Goal: Task Accomplishment & Management: Manage account settings

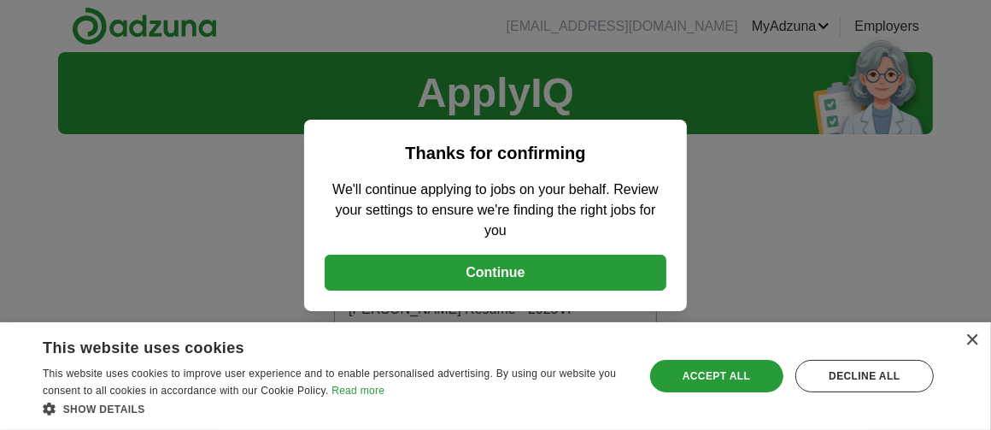
click at [535, 274] on button "Continue" at bounding box center [496, 273] width 342 height 36
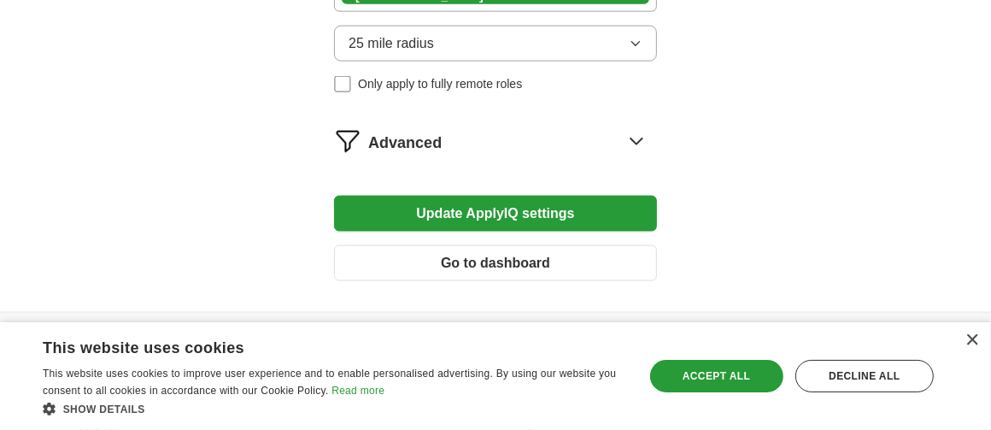
scroll to position [1509, 0]
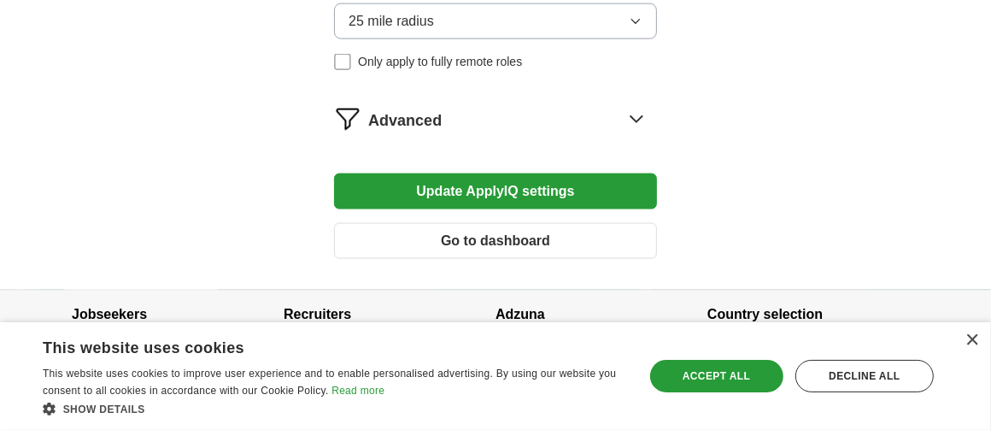
click at [491, 173] on button "Update ApplyIQ settings" at bounding box center [495, 191] width 323 height 36
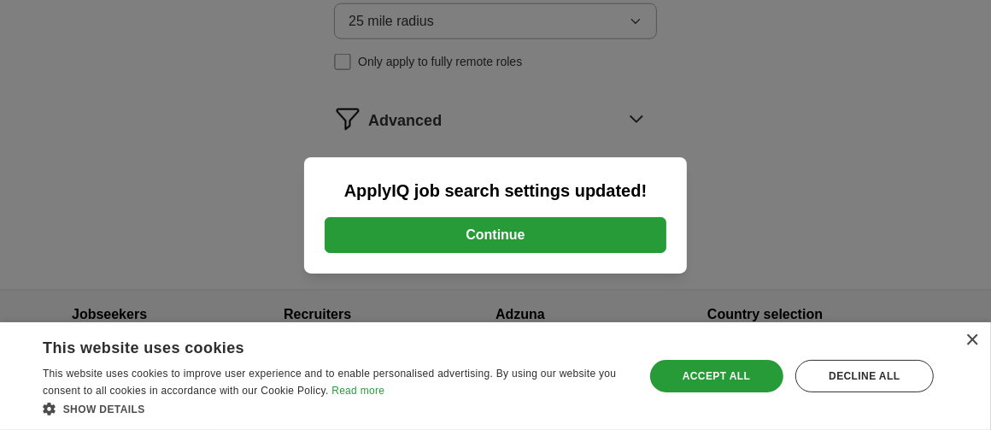
click at [443, 235] on button "Continue" at bounding box center [496, 235] width 342 height 36
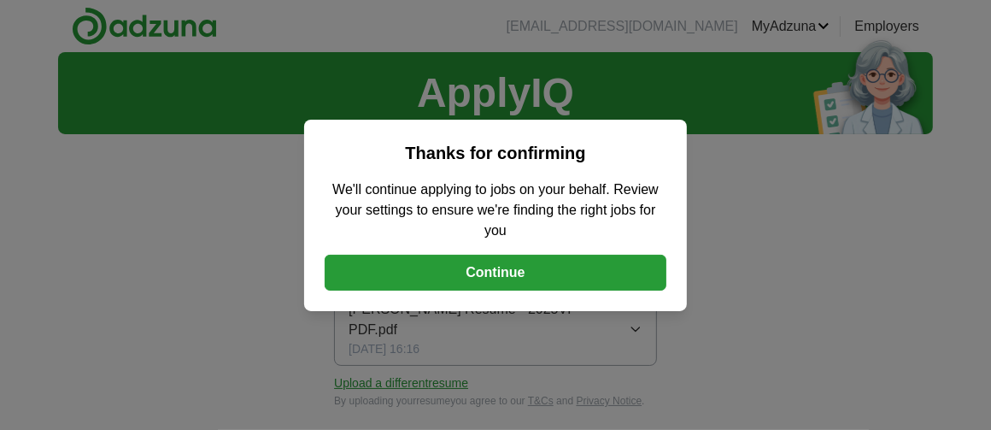
click at [513, 273] on button "Continue" at bounding box center [496, 273] width 342 height 36
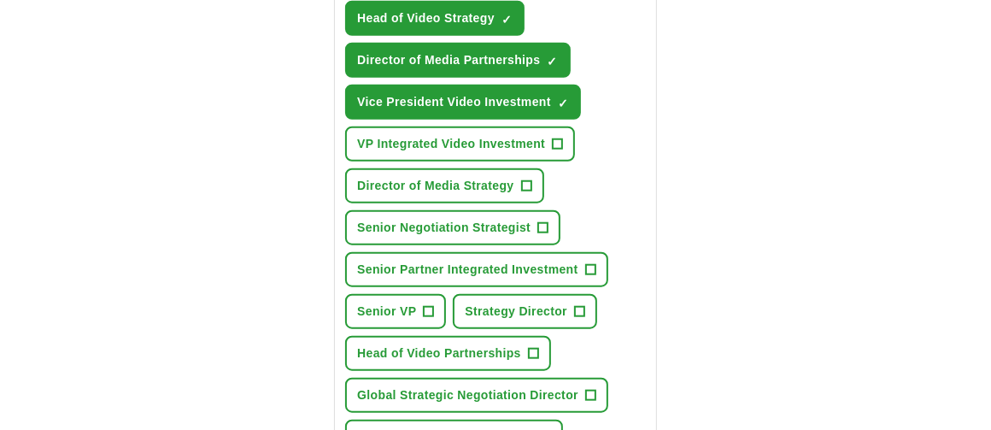
scroll to position [1592, 0]
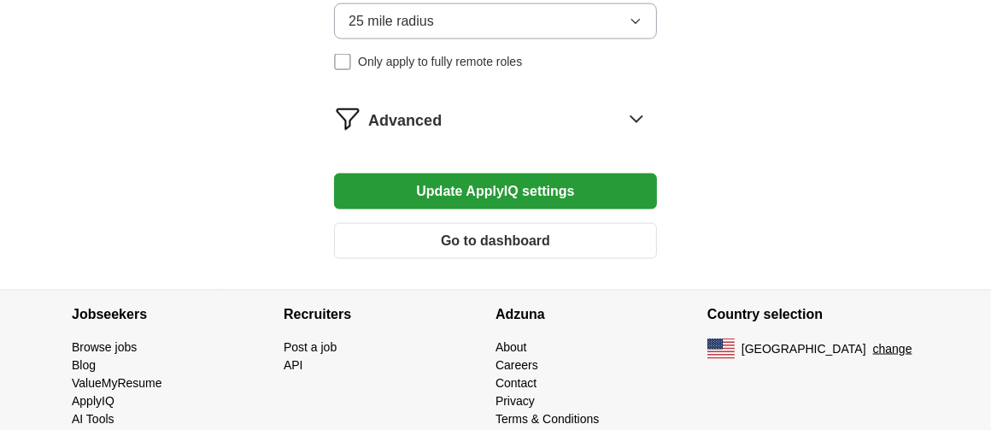
click at [514, 173] on button "Update ApplyIQ settings" at bounding box center [495, 191] width 323 height 36
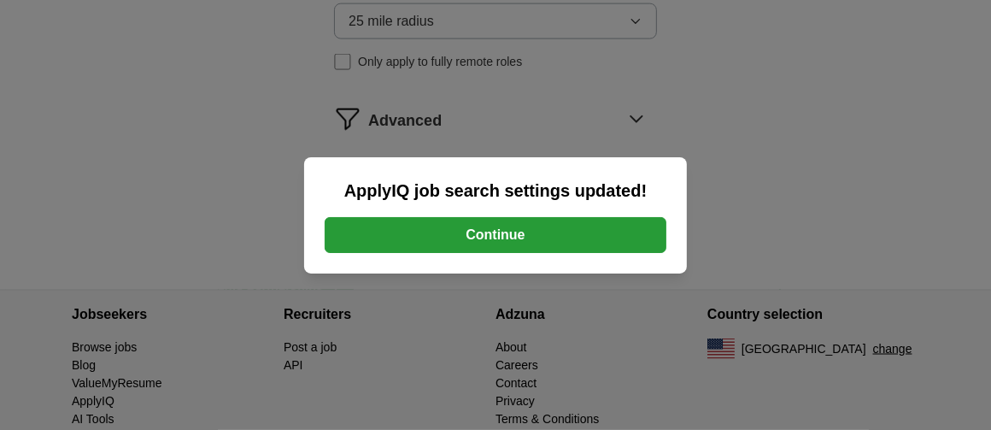
click at [504, 231] on button "Continue" at bounding box center [496, 235] width 342 height 36
